Goal: Task Accomplishment & Management: Manage account settings

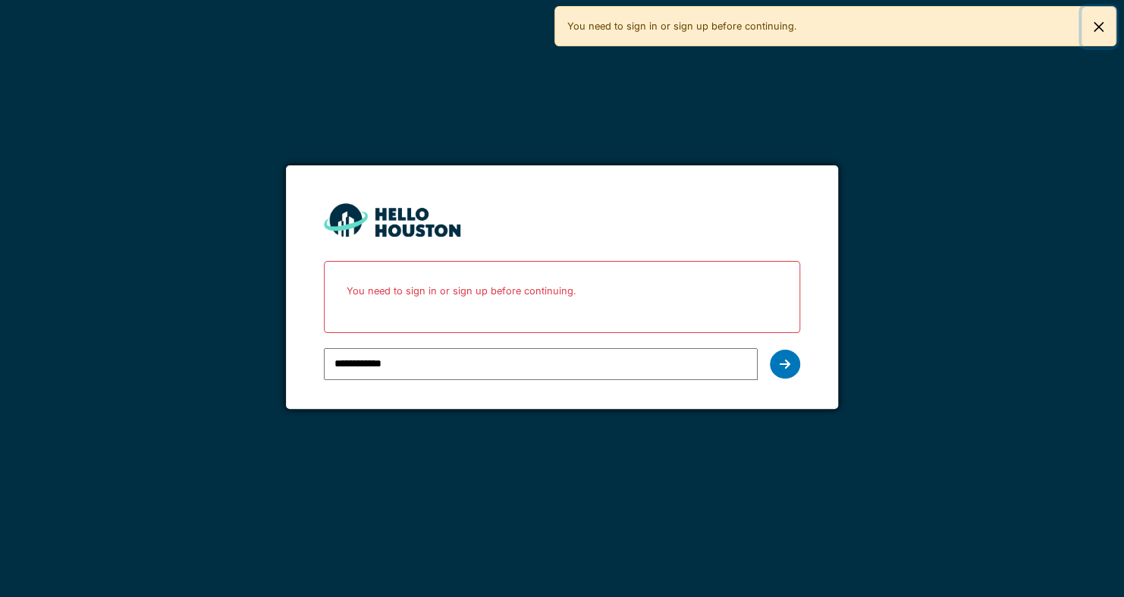
click at [1103, 27] on button "Close" at bounding box center [1099, 27] width 34 height 40
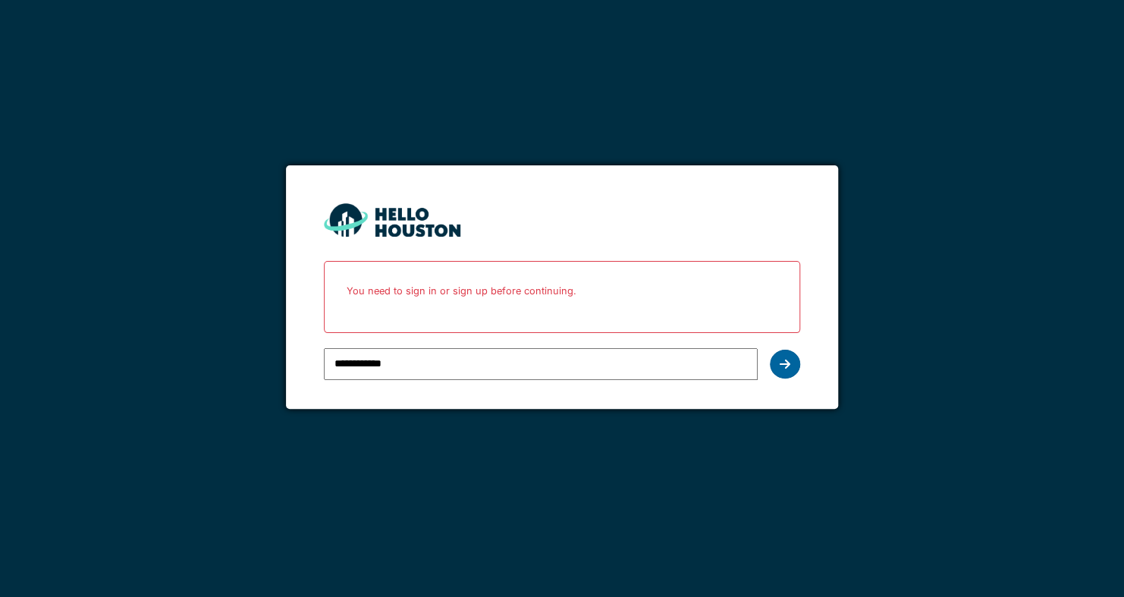
click at [788, 365] on icon at bounding box center [785, 364] width 11 height 12
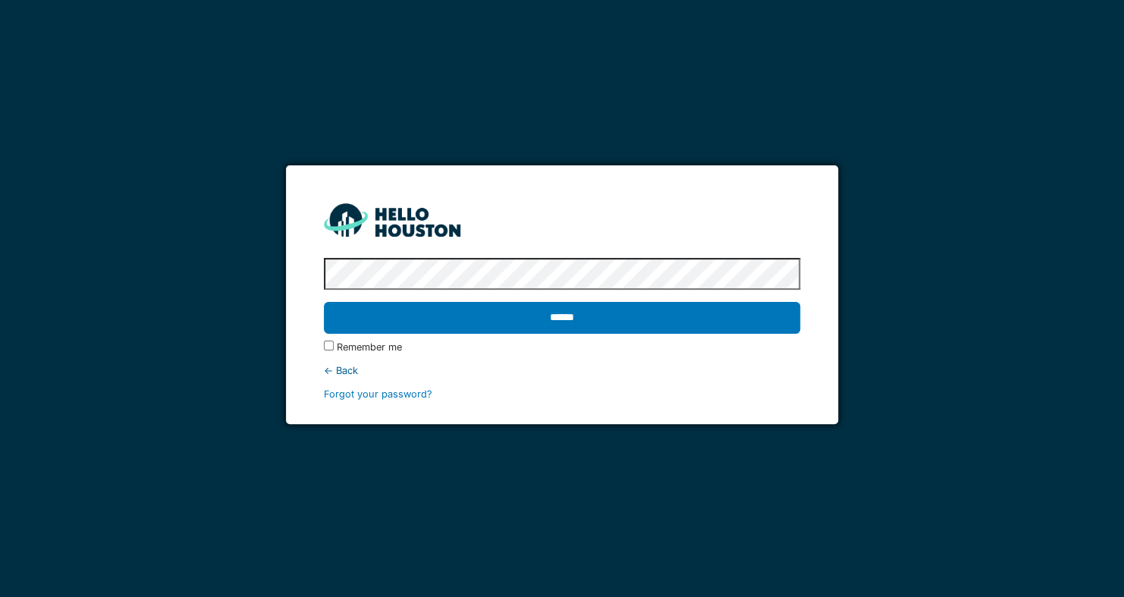
click at [580, 317] on input "******" at bounding box center [562, 318] width 476 height 32
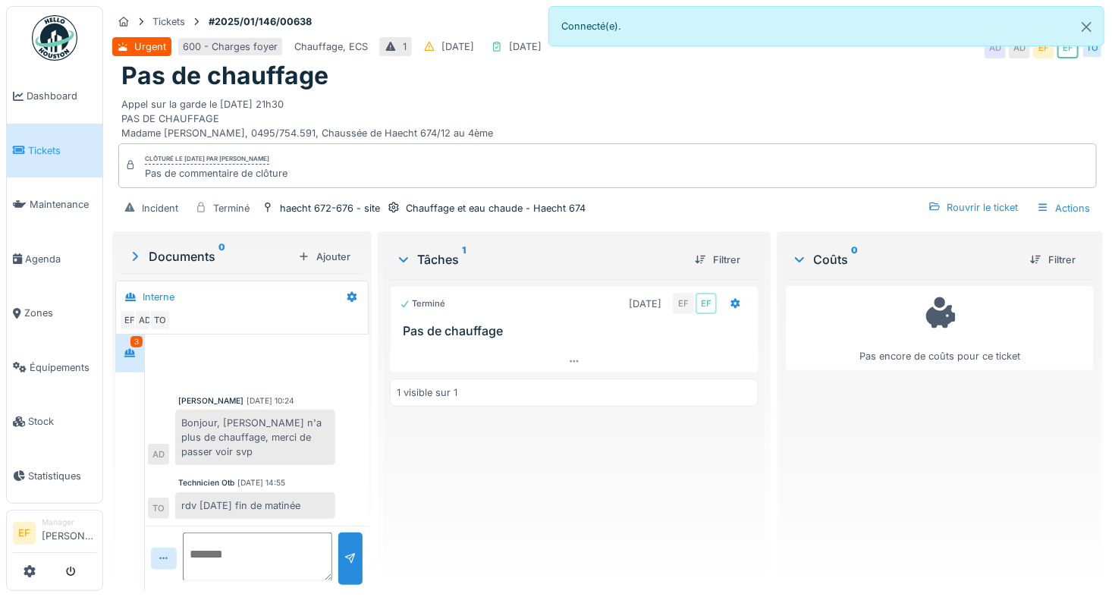
scroll to position [120, 0]
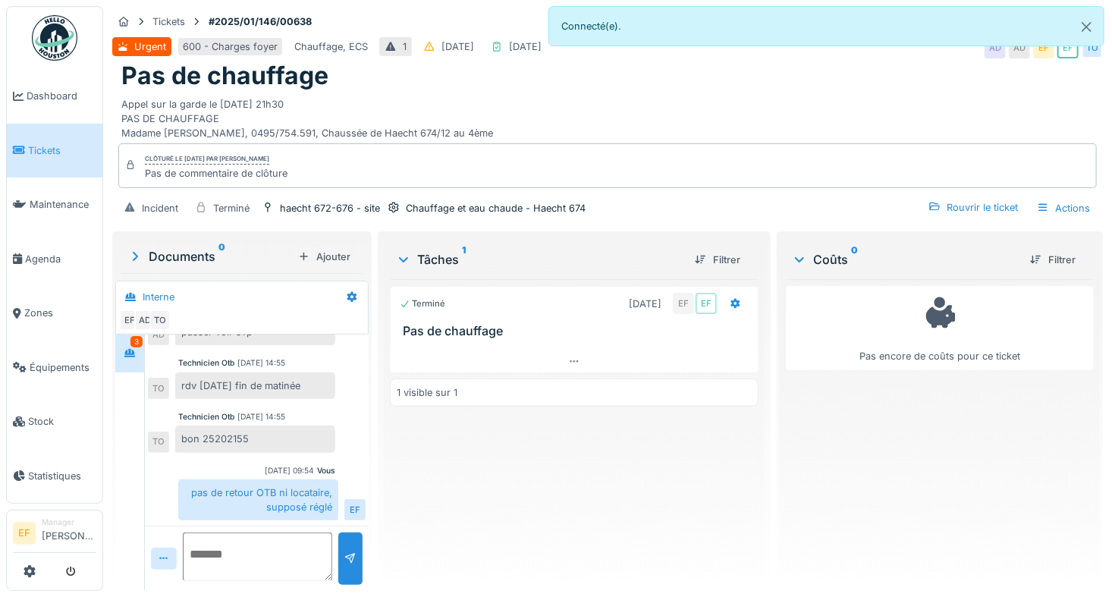
click at [491, 485] on div "Terminé [DATE] EF EF Pas de chauffage 1 visible sur 1" at bounding box center [574, 429] width 369 height 300
click at [449, 463] on div "Terminé 21/01/2025 EF EF Pas de chauffage 1 visible sur 1" at bounding box center [574, 429] width 369 height 300
click at [960, 208] on div "Rouvrir le ticket" at bounding box center [974, 207] width 102 height 20
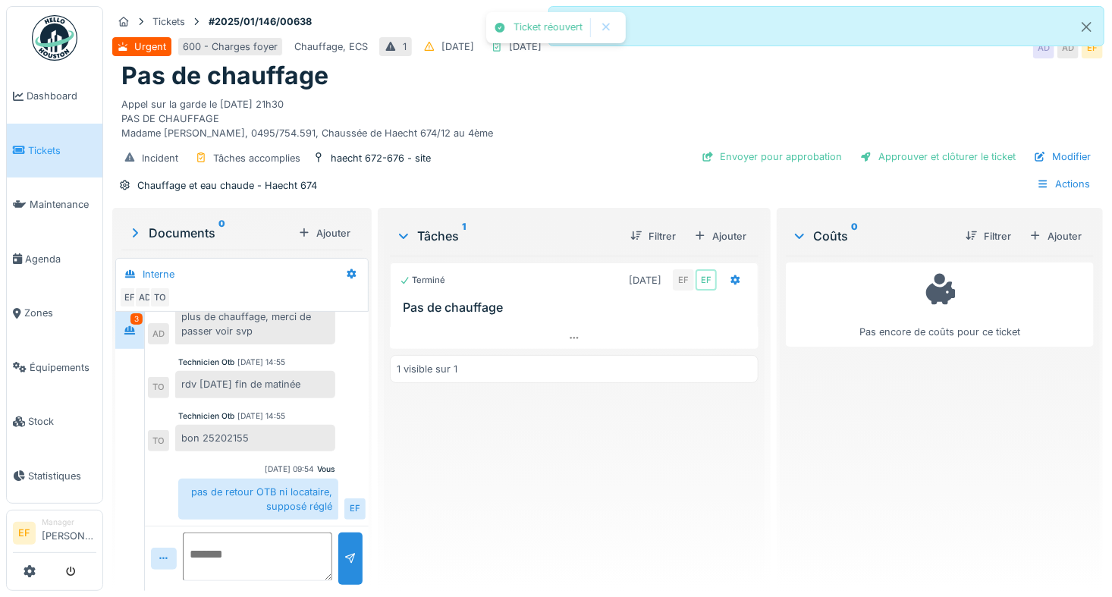
scroll to position [97, 0]
click at [1083, 24] on button "Close" at bounding box center [1087, 27] width 34 height 40
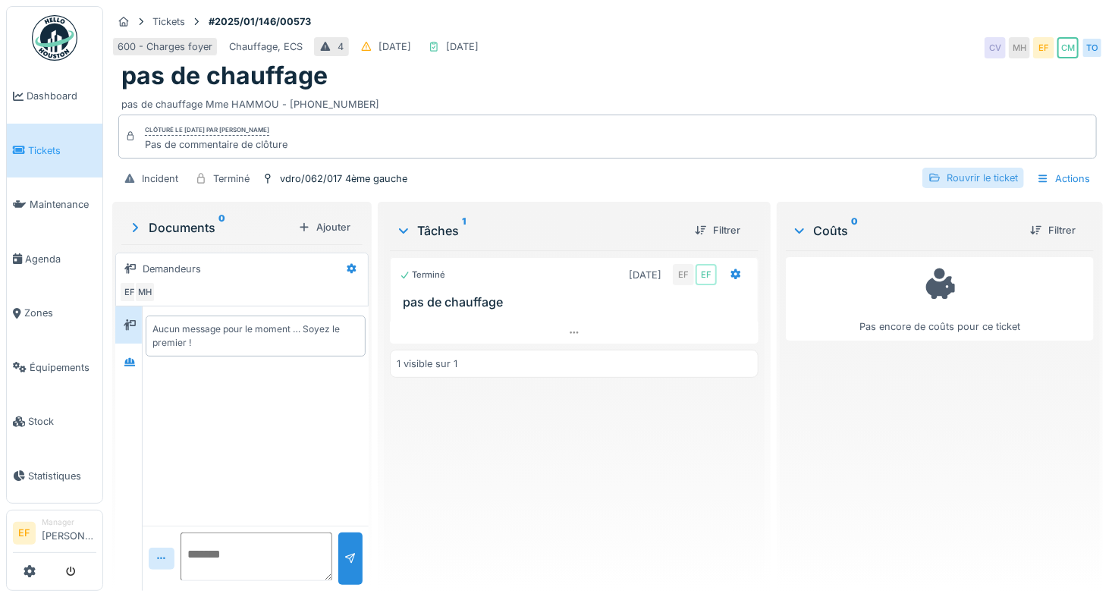
click at [939, 175] on div "Rouvrir le ticket" at bounding box center [974, 178] width 102 height 20
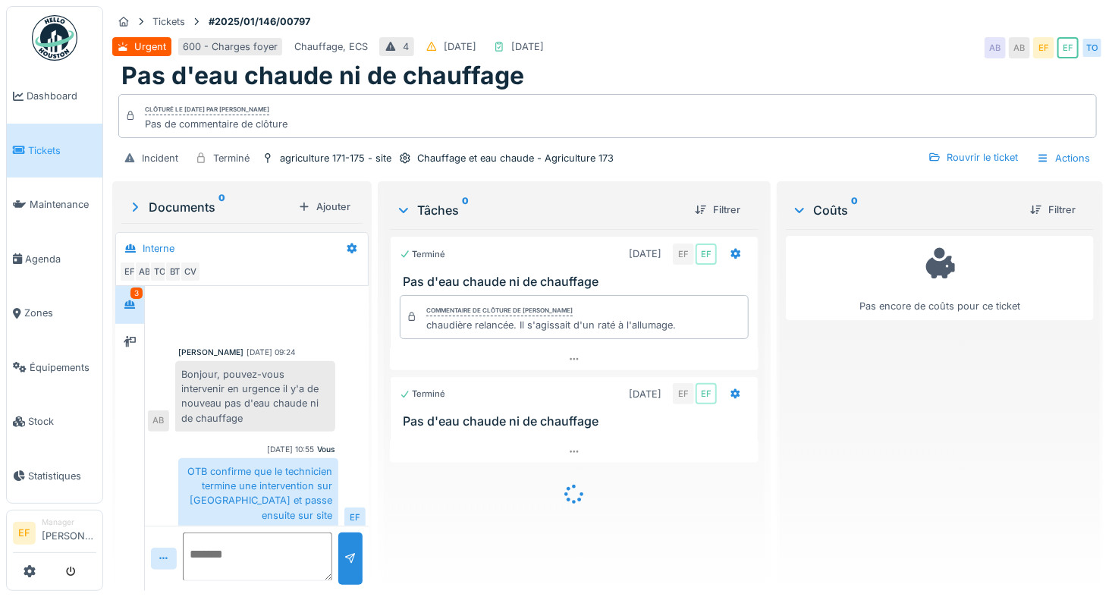
scroll to position [338, 0]
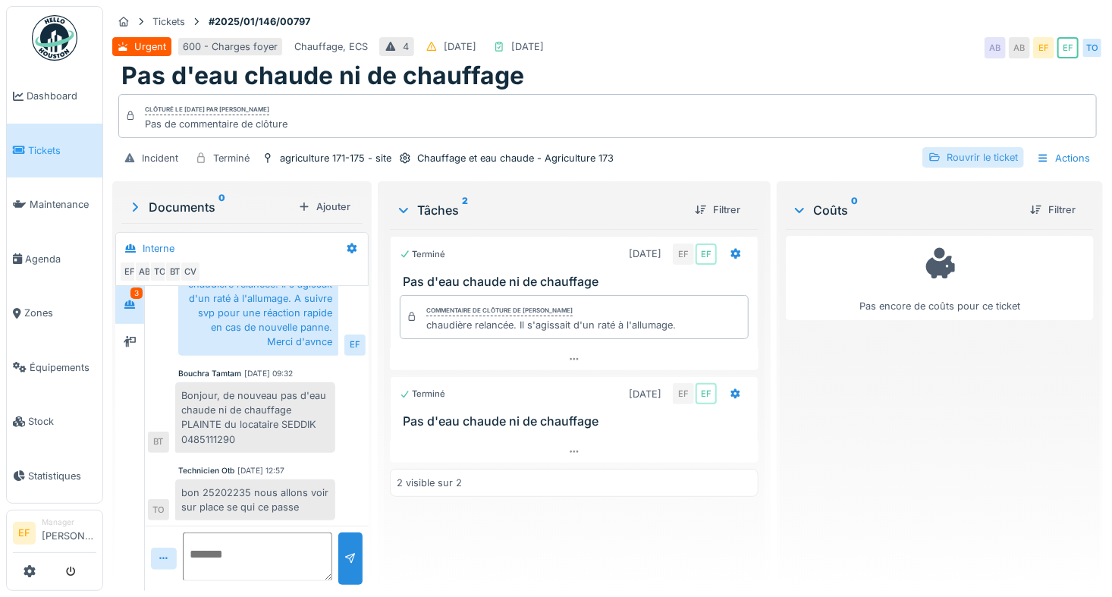
click at [958, 159] on div "Rouvrir le ticket" at bounding box center [974, 157] width 102 height 20
